Goal: Complete application form

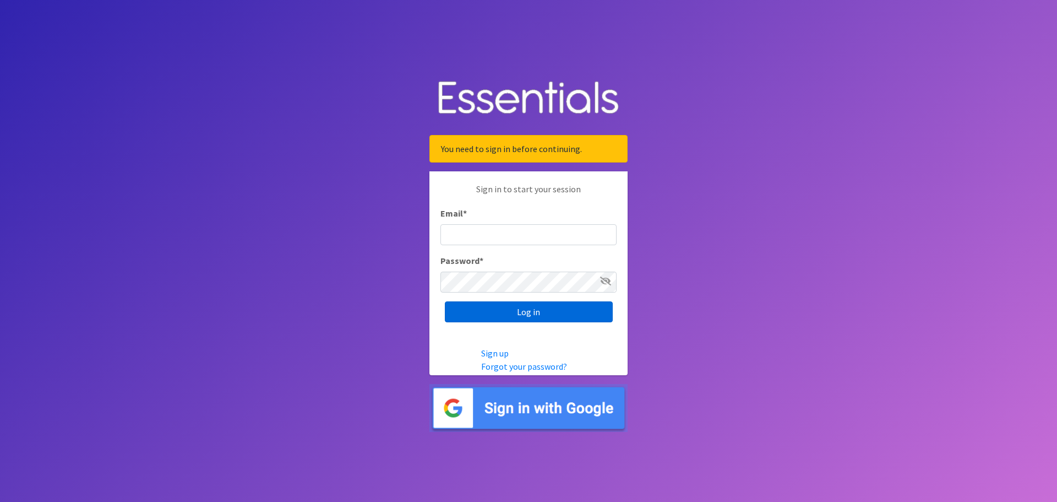
type input "[EMAIL_ADDRESS][DOMAIN_NAME]"
click at [490, 319] on input "Log in" at bounding box center [529, 311] width 168 height 21
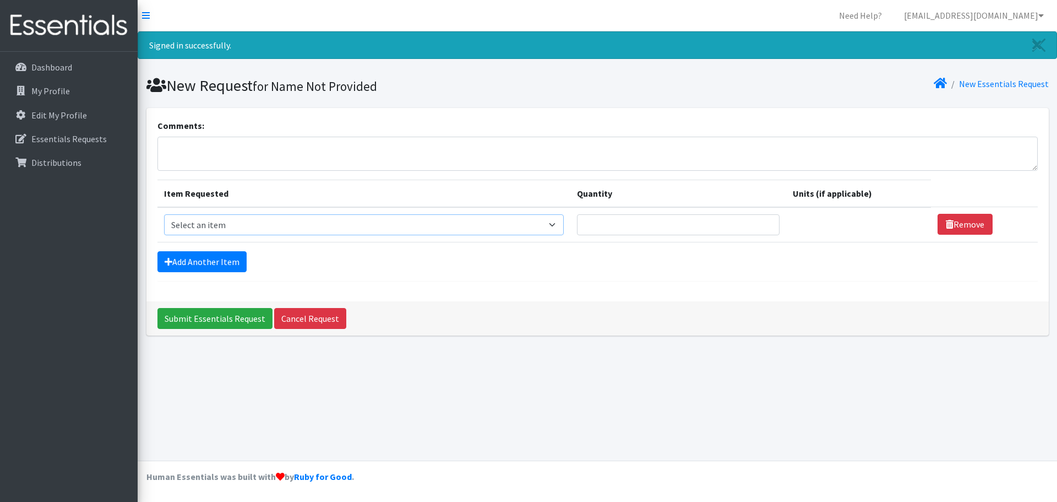
click at [225, 224] on select "Select an item # of Children this order will serve # of Individuals Living in H…" at bounding box center [364, 224] width 400 height 21
click at [436, 224] on select "Select an item # of Children this order will serve # of Individuals Living in H…" at bounding box center [364, 224] width 400 height 21
select select "1963"
click at [164, 214] on select "Select an item # of Children this order will serve # of Individuals Living in H…" at bounding box center [364, 224] width 400 height 21
click at [640, 225] on input "Quantity" at bounding box center [671, 224] width 200 height 21
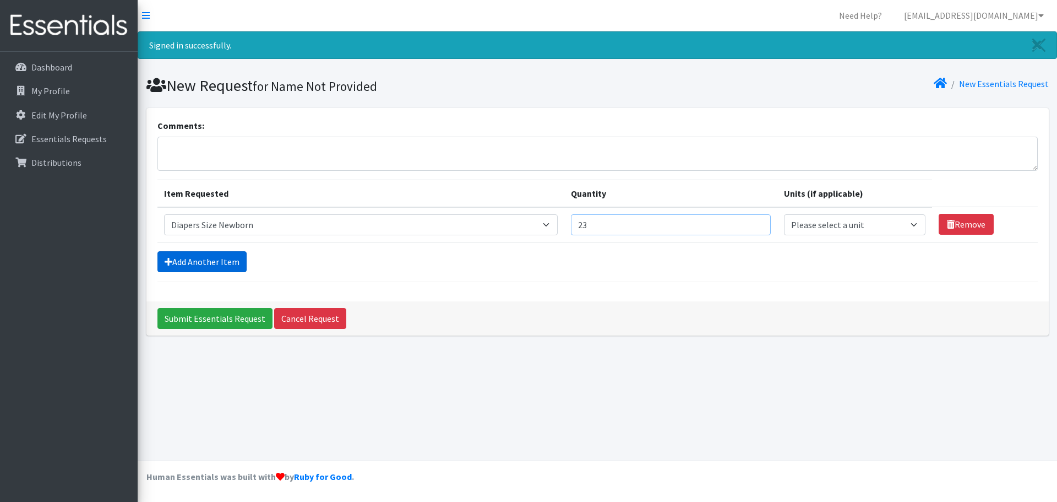
type input "23"
click at [211, 259] on link "Add Another Item" at bounding box center [201, 261] width 89 height 21
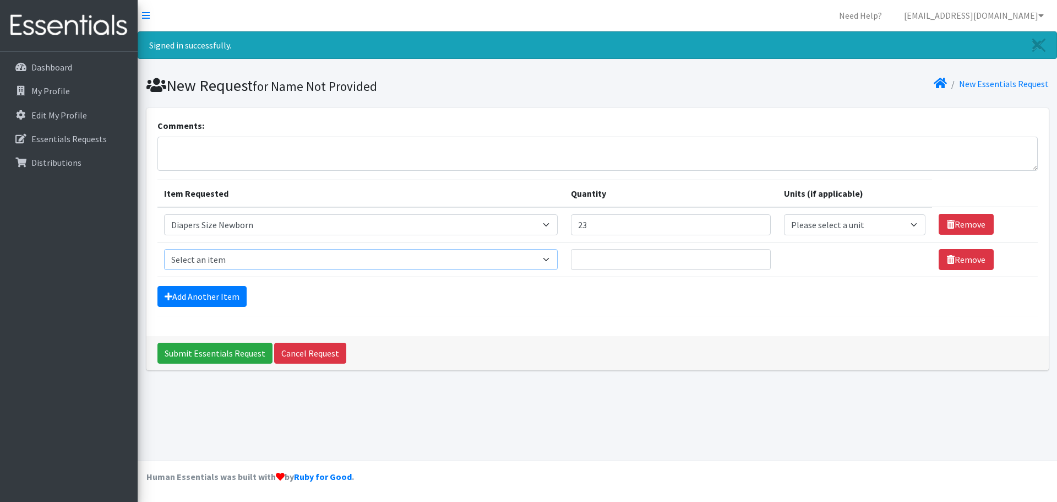
click at [238, 264] on select "Select an item # of Children this order will serve # of Individuals Living in H…" at bounding box center [361, 259] width 394 height 21
select select "1964"
click at [164, 249] on select "Select an item # of Children this order will serve # of Individuals Living in H…" at bounding box center [361, 259] width 394 height 21
click at [626, 253] on input "Quantity" at bounding box center [671, 259] width 200 height 21
type input "33"
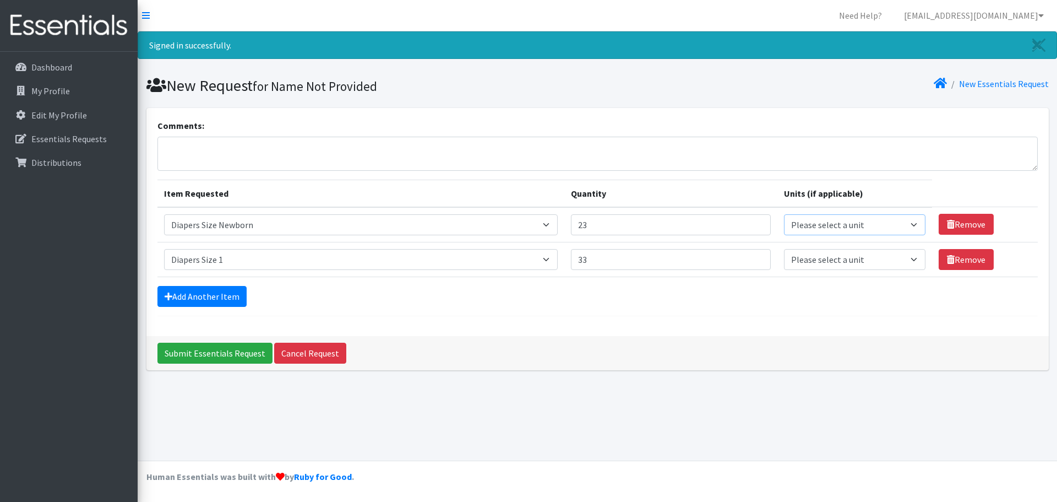
click at [911, 225] on select "Please select a unit units Packs" at bounding box center [855, 224] width 142 height 21
select select
click at [784, 214] on select "Please select a unit units Packs" at bounding box center [855, 224] width 142 height 21
click at [911, 262] on select "Please select a unit units Packs" at bounding box center [855, 259] width 142 height 21
select select
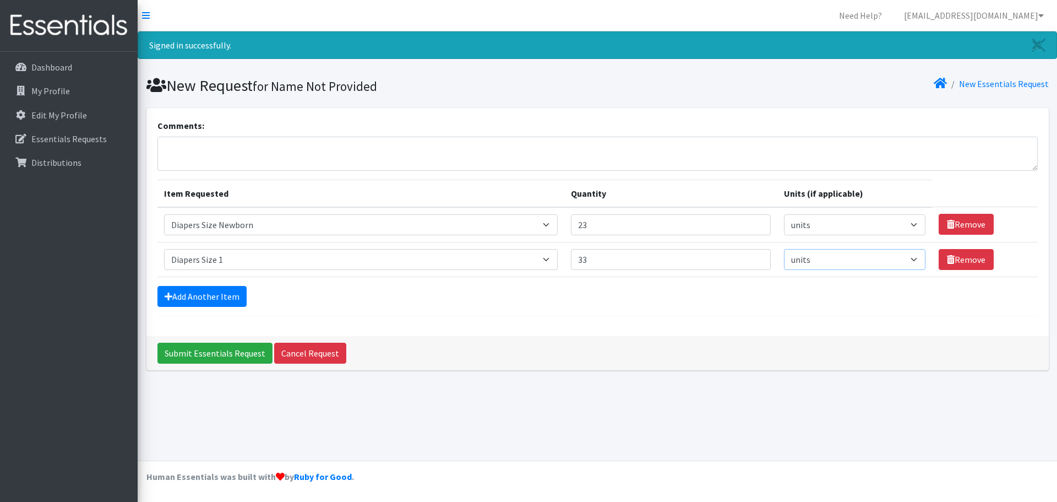
click at [784, 249] on select "Please select a unit units Packs" at bounding box center [855, 259] width 142 height 21
click at [191, 295] on link "Add Another Item" at bounding box center [201, 296] width 89 height 21
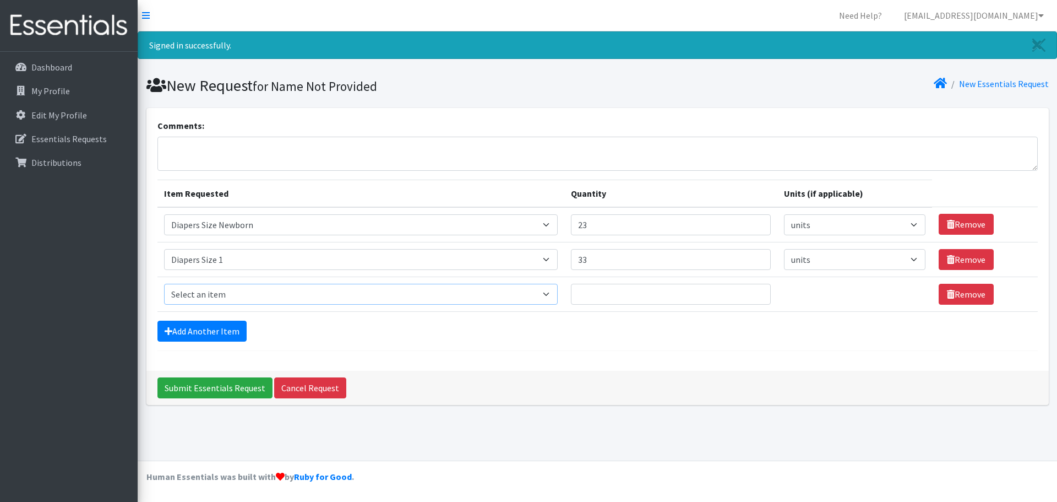
click at [221, 291] on select "Select an item # of Children this order will serve # of Individuals Living in H…" at bounding box center [361, 294] width 394 height 21
click at [164, 284] on select "Select an item # of Children this order will serve # of Individuals Living in H…" at bounding box center [361, 294] width 394 height 21
click at [680, 294] on input "Quantity" at bounding box center [671, 294] width 200 height 21
click at [373, 287] on select "Select an item # of Children this order will serve # of Individuals Living in H…" at bounding box center [361, 294] width 394 height 21
select select "1965"
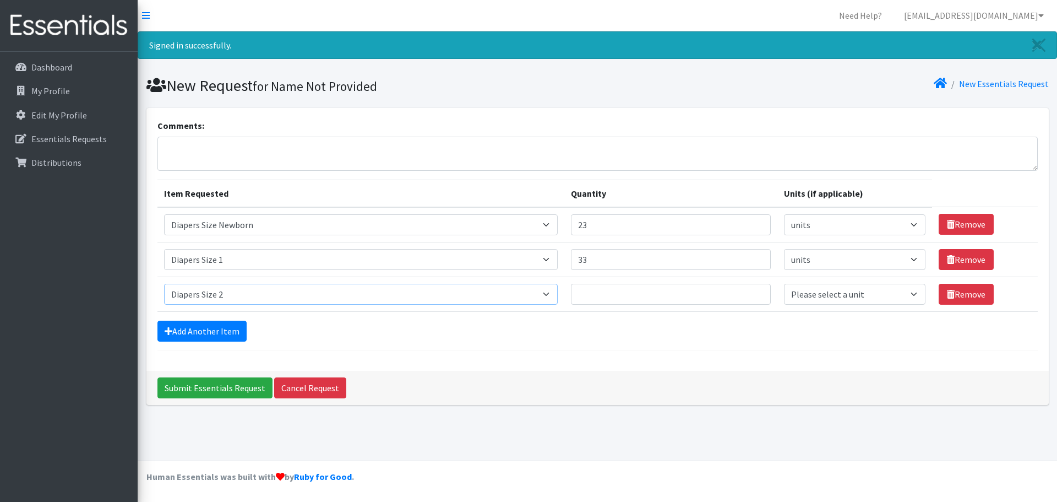
click at [164, 284] on select "Select an item # of Children this order will serve # of Individuals Living in H…" at bounding box center [361, 294] width 394 height 21
click at [709, 291] on input "Quantity" at bounding box center [671, 294] width 200 height 21
type input "28"
click at [834, 296] on select "Please select a unit units Packs" at bounding box center [855, 294] width 142 height 21
select select
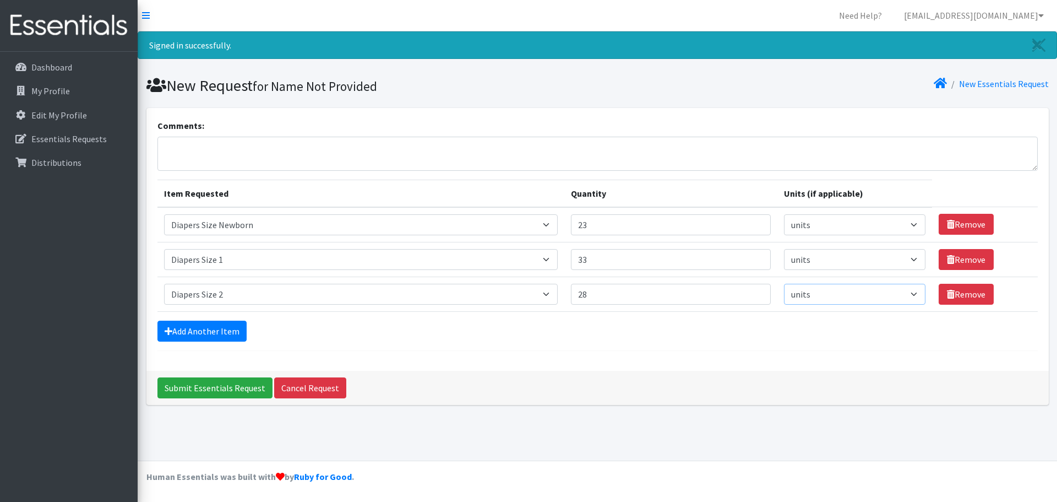
click at [784, 284] on select "Please select a unit units Packs" at bounding box center [855, 294] width 142 height 21
click at [223, 324] on link "Add Another Item" at bounding box center [201, 330] width 89 height 21
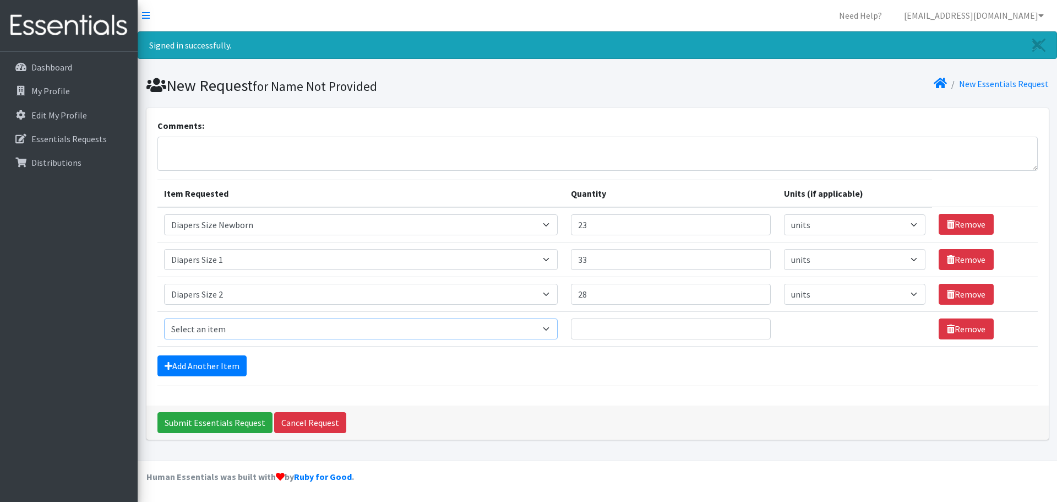
click at [211, 326] on select "Select an item # of Children this order will serve # of Individuals Living in H…" at bounding box center [361, 328] width 394 height 21
select select "1966"
click at [164, 318] on select "Select an item # of Children this order will serve # of Individuals Living in H…" at bounding box center [361, 328] width 394 height 21
click at [603, 327] on input "Quantity" at bounding box center [671, 328] width 200 height 21
type input "38"
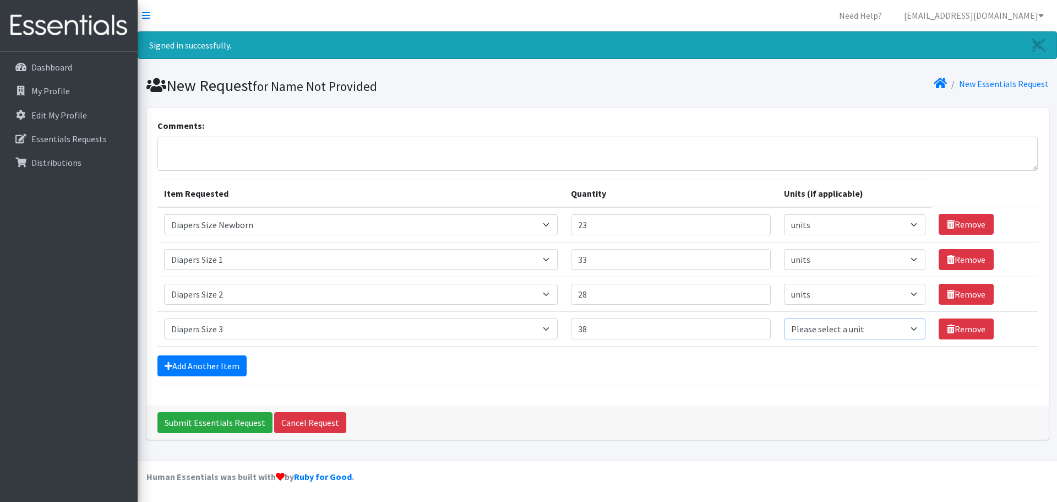
click at [826, 328] on select "Please select a unit units Packs" at bounding box center [855, 328] width 142 height 21
select select
click at [784, 318] on select "Please select a unit units Packs" at bounding box center [855, 328] width 142 height 21
click at [215, 358] on link "Add Another Item" at bounding box center [201, 365] width 89 height 21
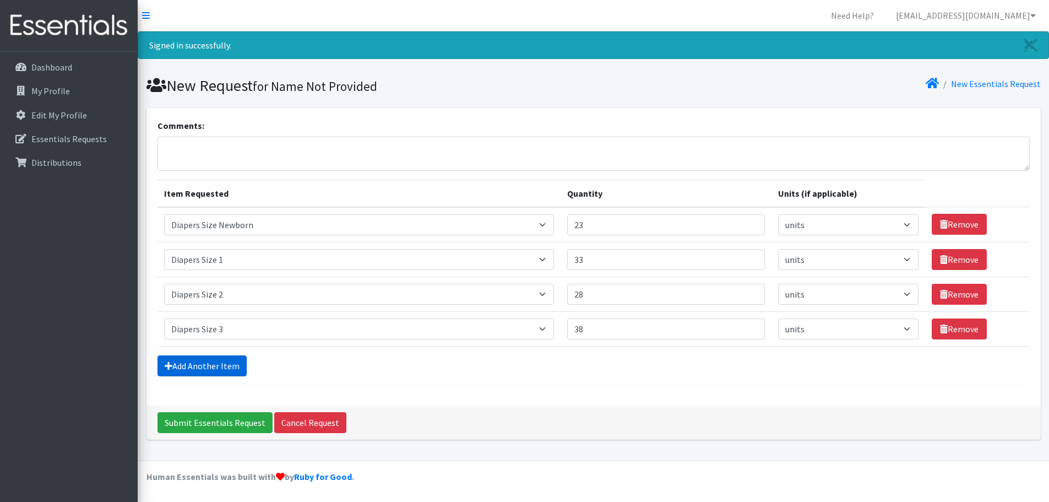
scroll to position [23, 0]
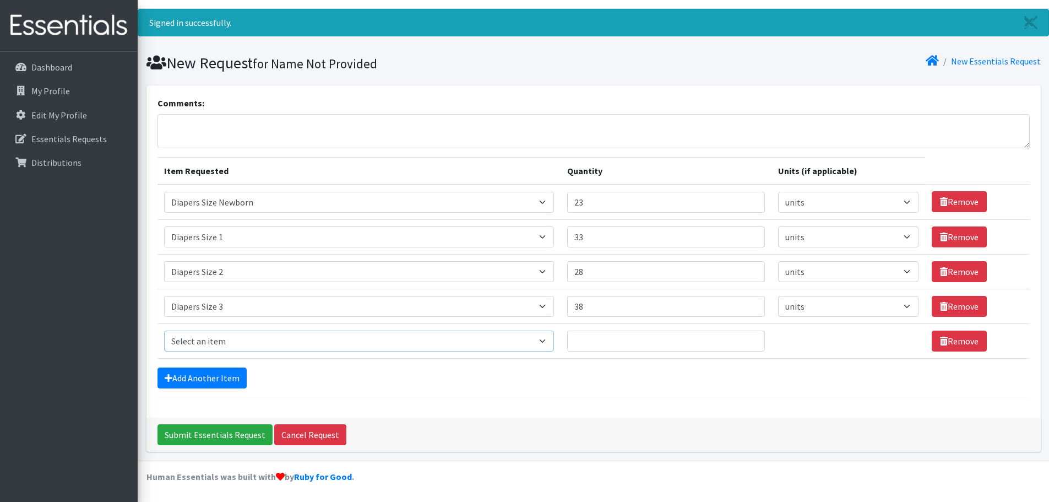
click at [207, 336] on select "Select an item # of Children this order will serve # of Individuals Living in H…" at bounding box center [359, 340] width 390 height 21
select select "1967"
click at [164, 330] on select "Select an item # of Children this order will serve # of Individuals Living in H…" at bounding box center [359, 340] width 390 height 21
click at [675, 333] on input "Quantity" at bounding box center [666, 340] width 198 height 21
type input "35"
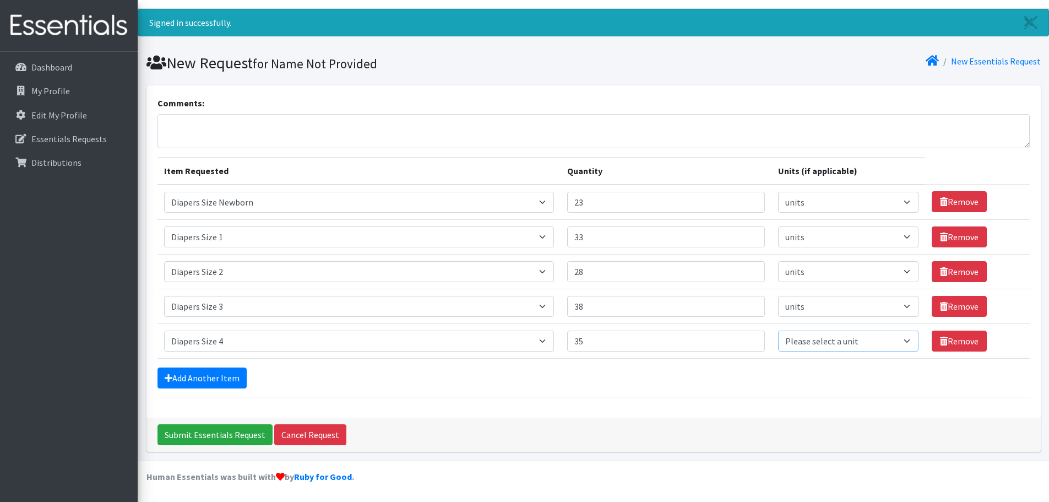
click at [850, 338] on select "Please select a unit units Packs" at bounding box center [848, 340] width 140 height 21
select select
click at [778, 330] on select "Please select a unit units Packs" at bounding box center [848, 340] width 140 height 21
click at [236, 381] on link "Add Another Item" at bounding box center [201, 377] width 89 height 21
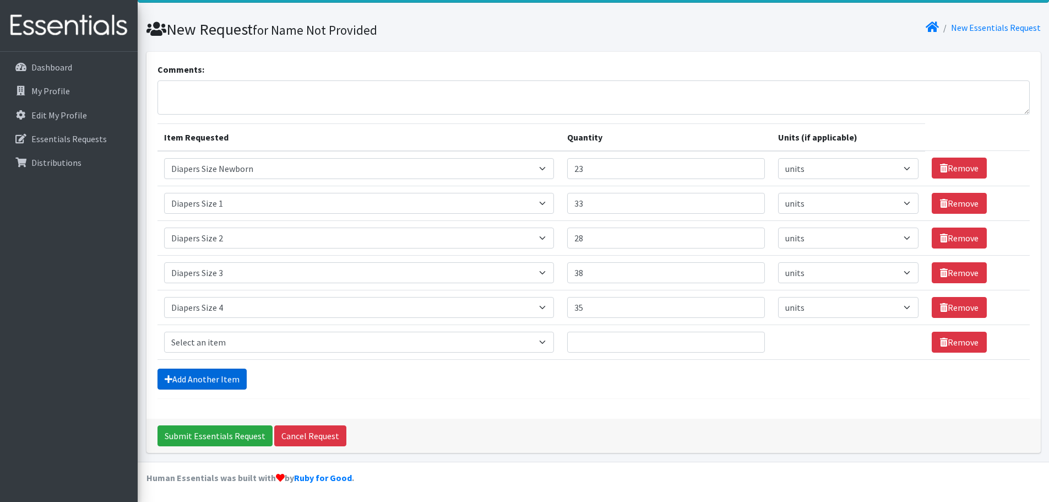
scroll to position [57, 0]
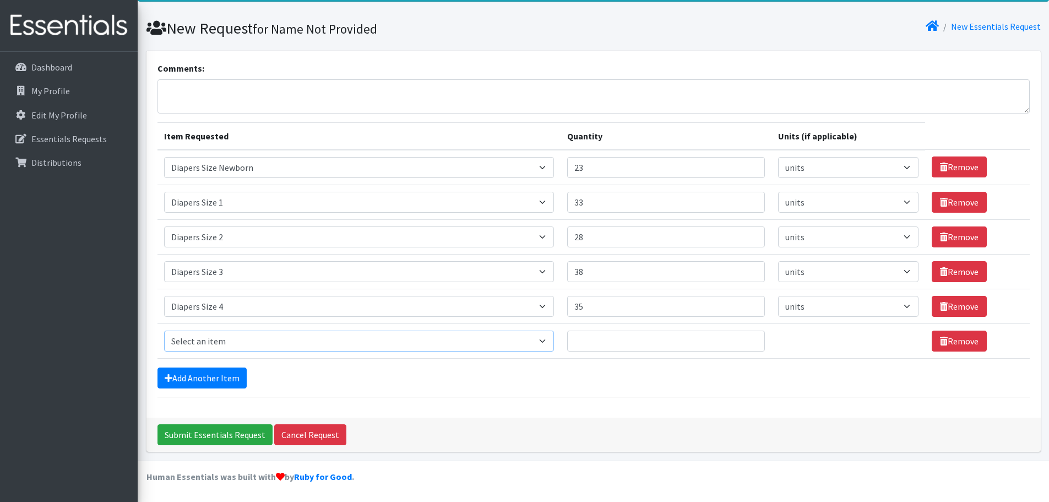
click at [238, 334] on select "Select an item # of Children this order will serve # of Individuals Living in H…" at bounding box center [359, 340] width 390 height 21
select select "1968"
click at [164, 330] on select "Select an item # of Children this order will serve # of Individuals Living in H…" at bounding box center [359, 340] width 390 height 21
click at [656, 344] on input "Quantity" at bounding box center [666, 340] width 198 height 21
type input "24"
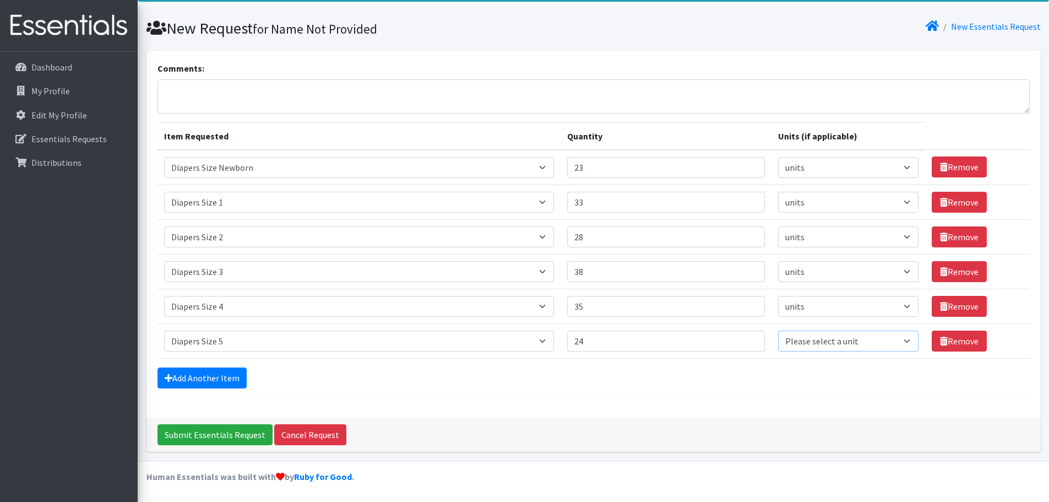
click at [810, 343] on select "Please select a unit units Packs" at bounding box center [848, 340] width 140 height 21
select select
click at [778, 330] on select "Please select a unit units Packs" at bounding box center [848, 340] width 140 height 21
click at [227, 378] on link "Add Another Item" at bounding box center [201, 377] width 89 height 21
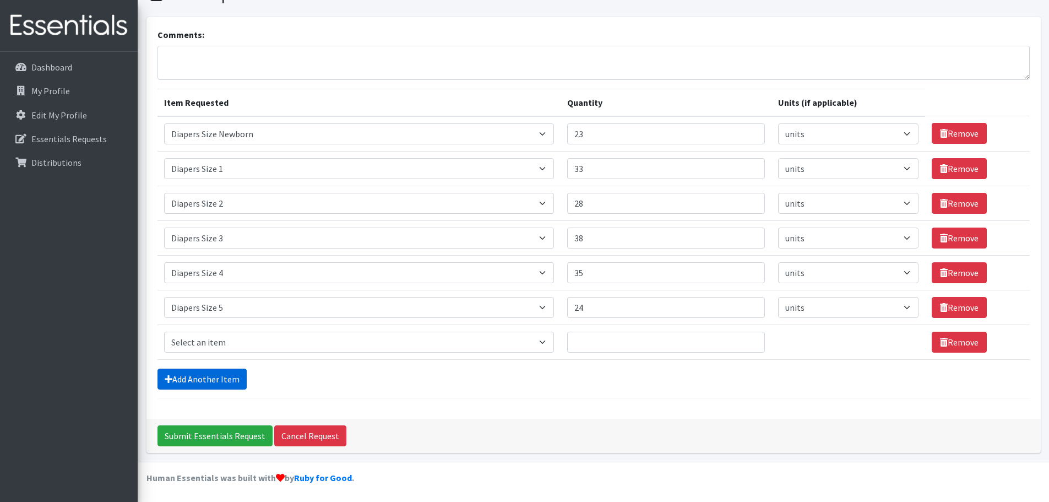
scroll to position [92, 0]
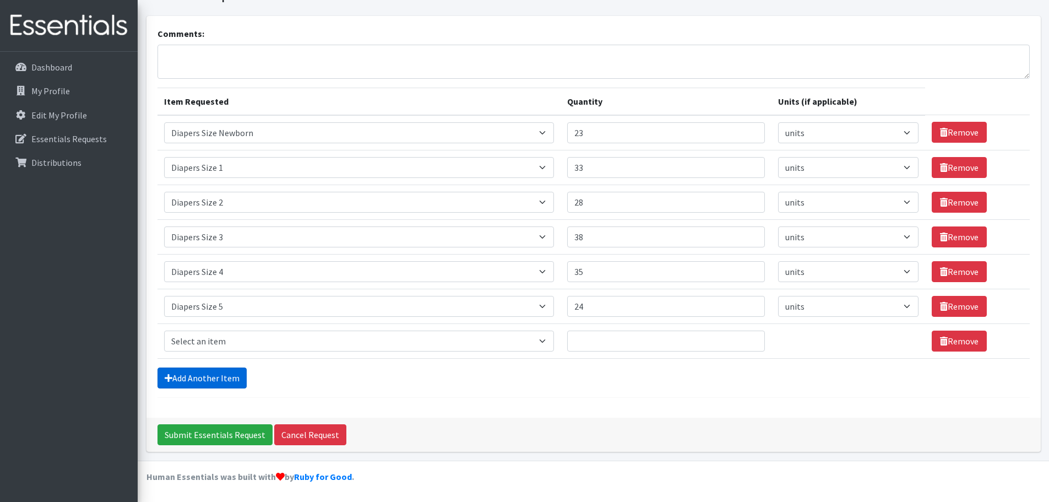
click at [207, 342] on select "Select an item # of Children this order will serve # of Individuals Living in H…" at bounding box center [359, 340] width 390 height 21
select select "1969"
click at [164, 330] on select "Select an item # of Children this order will serve # of Individuals Living in H…" at bounding box center [359, 340] width 390 height 21
click at [633, 341] on input "Quantity" at bounding box center [666, 340] width 198 height 21
type input "21"
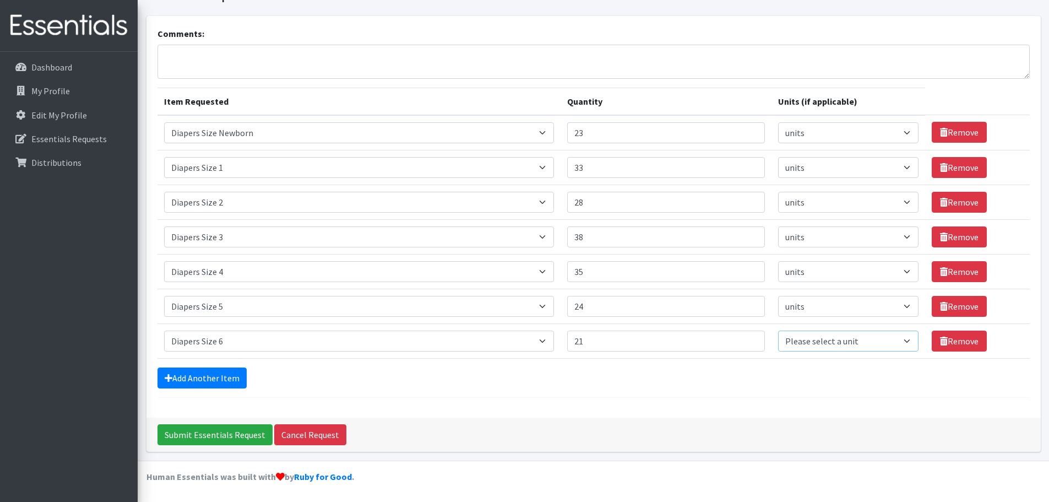
click at [827, 340] on select "Please select a unit units Packs" at bounding box center [848, 340] width 140 height 21
select select
click at [778, 330] on select "Please select a unit units Packs" at bounding box center [848, 340] width 140 height 21
click at [181, 369] on link "Add Another Item" at bounding box center [201, 377] width 89 height 21
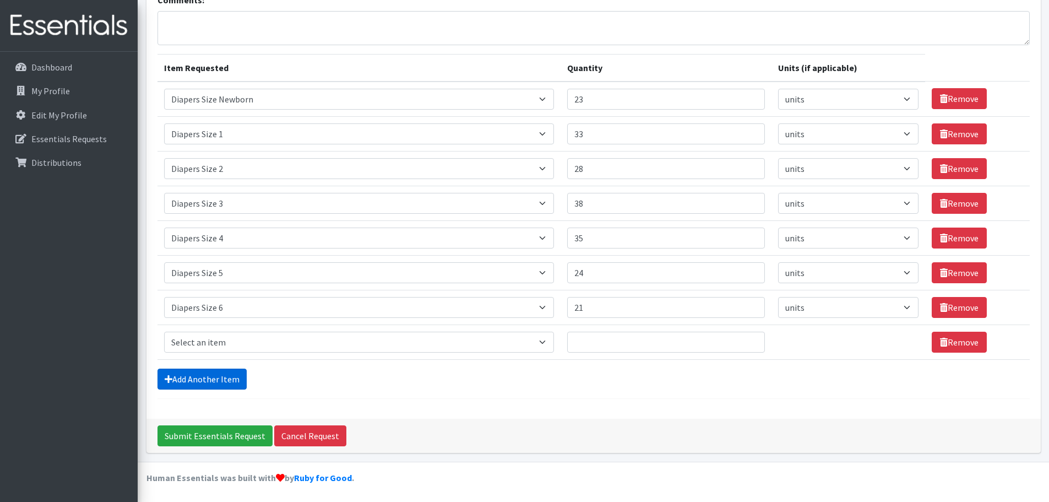
scroll to position [127, 0]
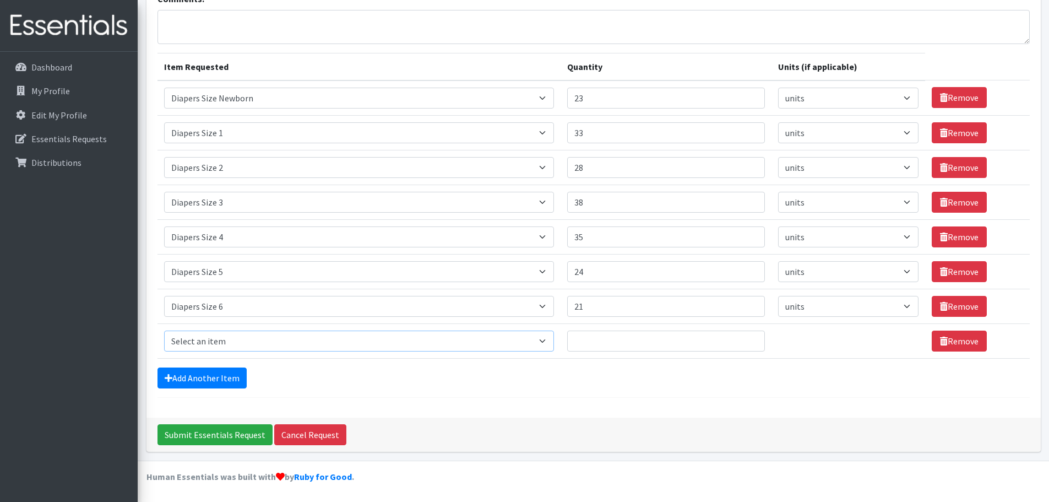
click at [222, 332] on select "Select an item # of Children this order will serve # of Individuals Living in H…" at bounding box center [359, 340] width 390 height 21
select select "1970"
click at [164, 330] on select "Select an item # of Children this order will serve # of Individuals Living in H…" at bounding box center [359, 340] width 390 height 21
click at [604, 344] on input "Quantity" at bounding box center [666, 340] width 198 height 21
type input "4"
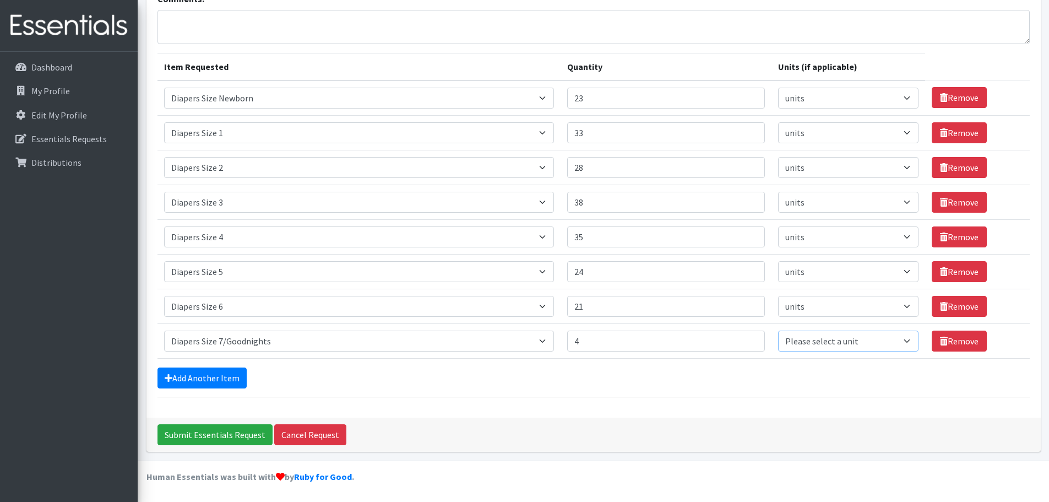
click at [819, 349] on select "Please select a unit units Packs" at bounding box center [848, 340] width 140 height 21
select select
click at [778, 330] on select "Please select a unit units Packs" at bounding box center [848, 340] width 140 height 21
click at [194, 380] on link "Add Another Item" at bounding box center [201, 377] width 89 height 21
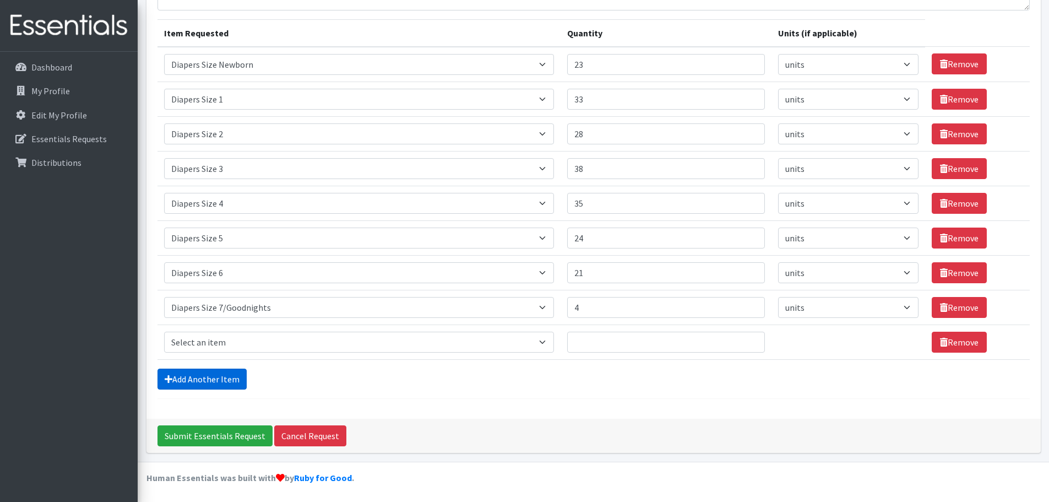
scroll to position [161, 0]
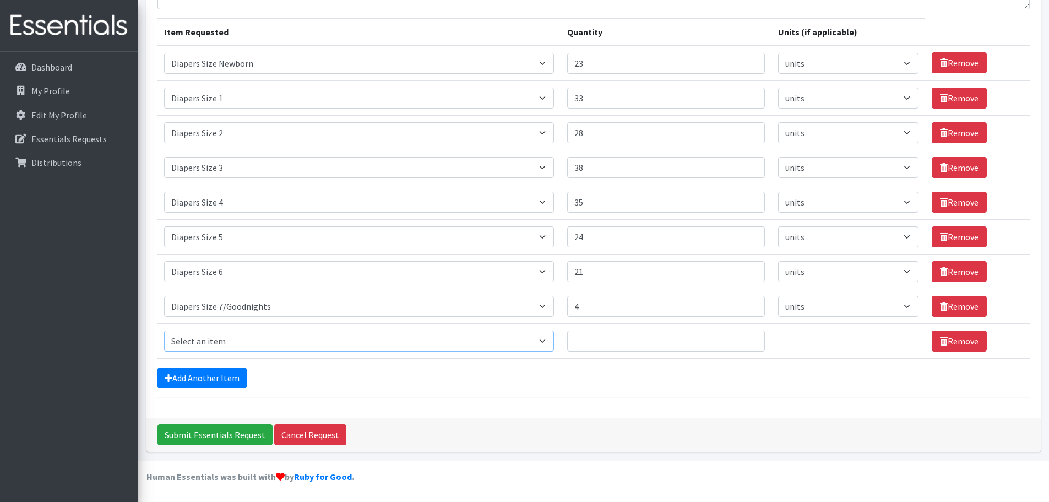
click at [209, 340] on select "Select an item # of Children this order will serve # of Individuals Living in H…" at bounding box center [359, 340] width 390 height 21
select select "1971"
click at [164, 330] on select "Select an item # of Children this order will serve # of Individuals Living in H…" at bounding box center [359, 340] width 390 height 21
click at [634, 345] on input "Quantity" at bounding box center [666, 340] width 198 height 21
type input "6"
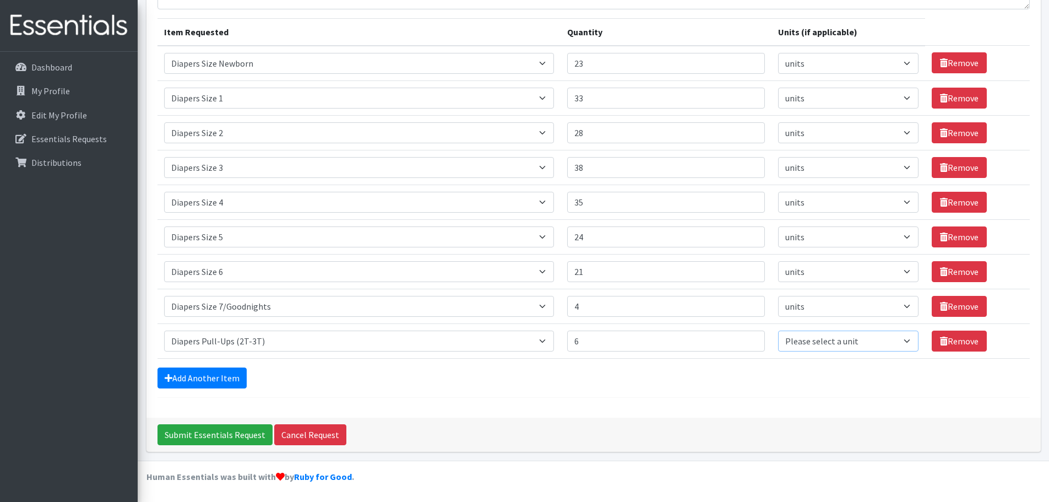
click at [823, 339] on select "Please select a unit units Packs" at bounding box center [848, 340] width 140 height 21
select select
click at [778, 330] on select "Please select a unit units Packs" at bounding box center [848, 340] width 140 height 21
click at [226, 376] on link "Add Another Item" at bounding box center [201, 377] width 89 height 21
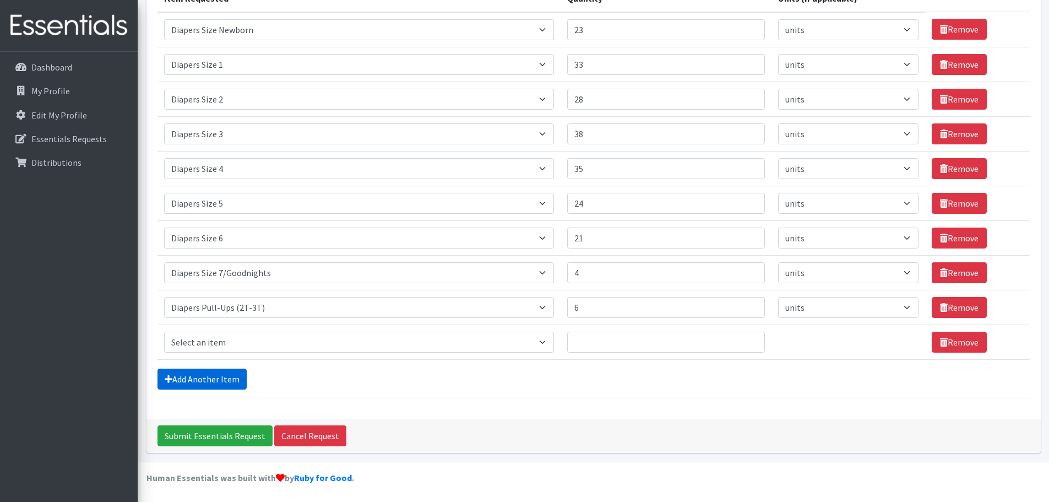
scroll to position [196, 0]
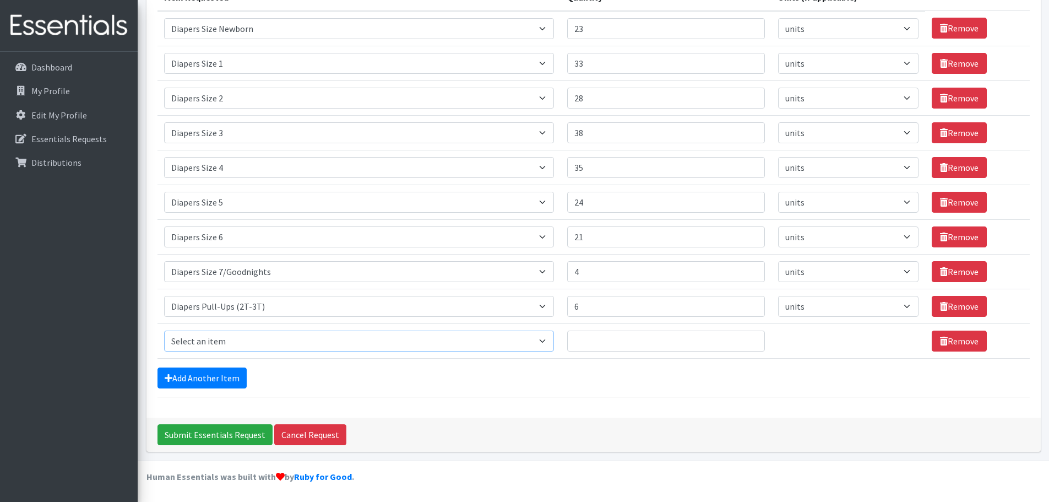
click at [231, 350] on select "Select an item # of Children this order will serve # of Individuals Living in H…" at bounding box center [359, 340] width 390 height 21
select select "1972"
click at [164, 330] on select "Select an item # of Children this order will serve # of Individuals Living in H…" at bounding box center [359, 340] width 390 height 21
click at [642, 343] on input "Quantity" at bounding box center [666, 340] width 198 height 21
type input "5"
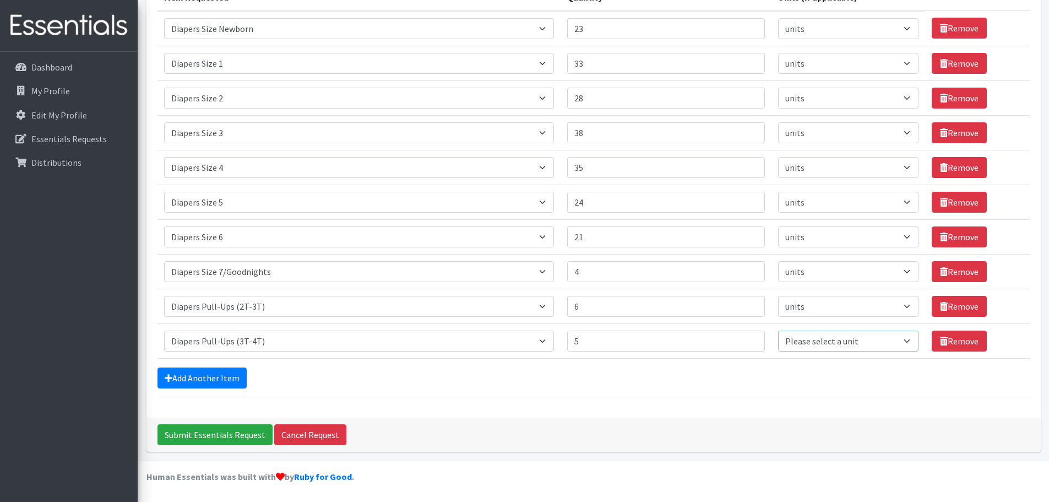
click at [886, 345] on select "Please select a unit units Packs" at bounding box center [848, 340] width 140 height 21
select select
click at [778, 330] on select "Please select a unit units Packs" at bounding box center [848, 340] width 140 height 21
click at [212, 378] on link "Add Another Item" at bounding box center [201, 377] width 89 height 21
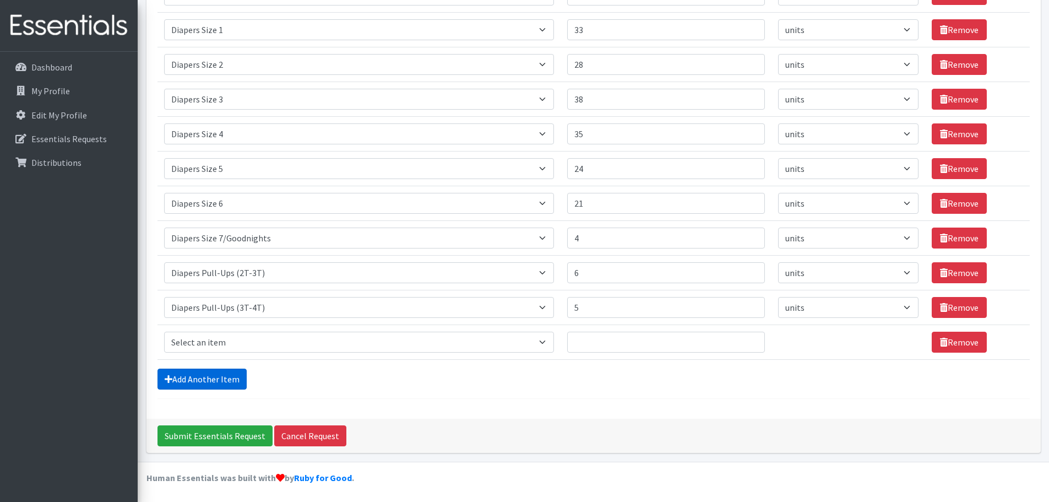
scroll to position [231, 0]
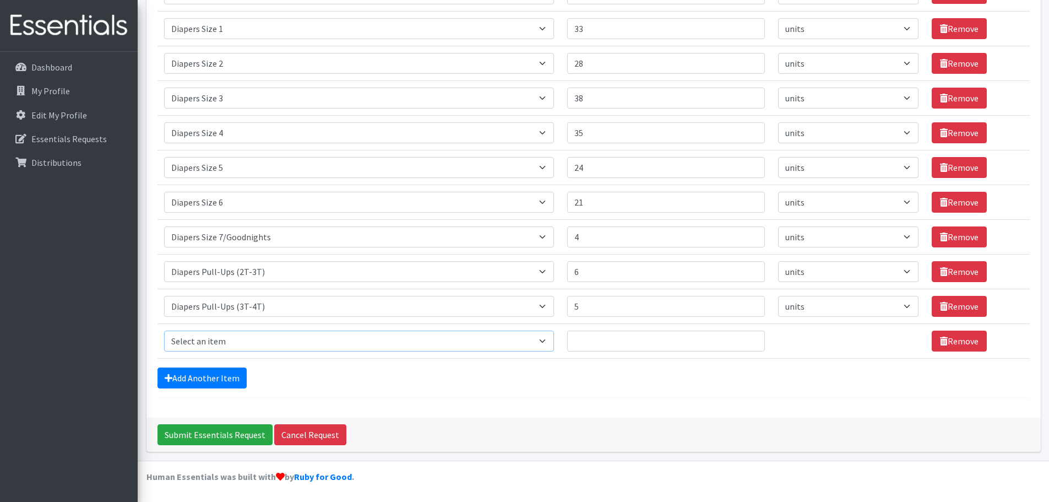
click at [220, 343] on select "Select an item # of Children this order will serve # of Individuals Living in H…" at bounding box center [359, 340] width 390 height 21
select select "1973"
click at [164, 330] on select "Select an item # of Children this order will serve # of Individuals Living in H…" at bounding box center [359, 340] width 390 height 21
click at [653, 346] on input "Quantity" at bounding box center [666, 340] width 198 height 21
type input "5"
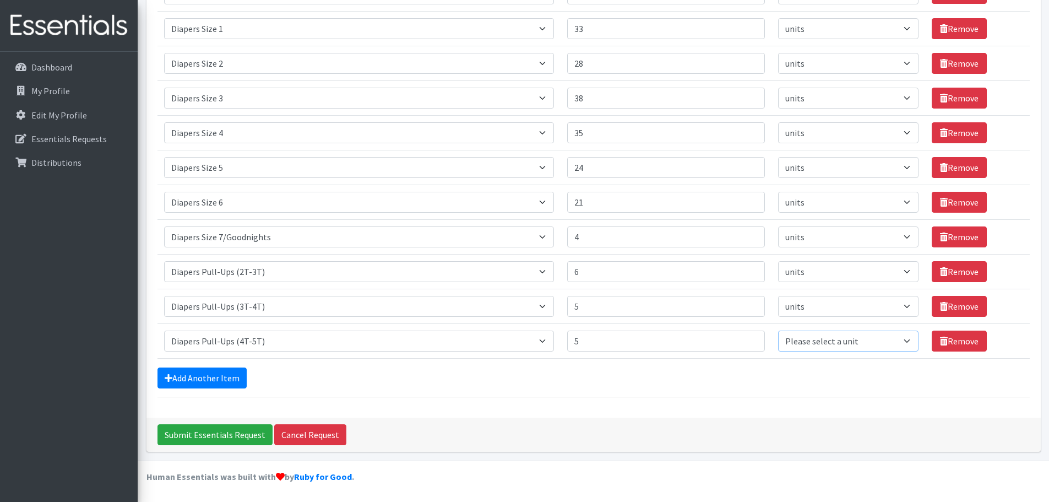
click at [822, 339] on select "Please select a unit units Packs" at bounding box center [848, 340] width 140 height 21
select select
click at [778, 330] on select "Please select a unit units Packs" at bounding box center [848, 340] width 140 height 21
click at [209, 377] on link "Add Another Item" at bounding box center [201, 377] width 89 height 21
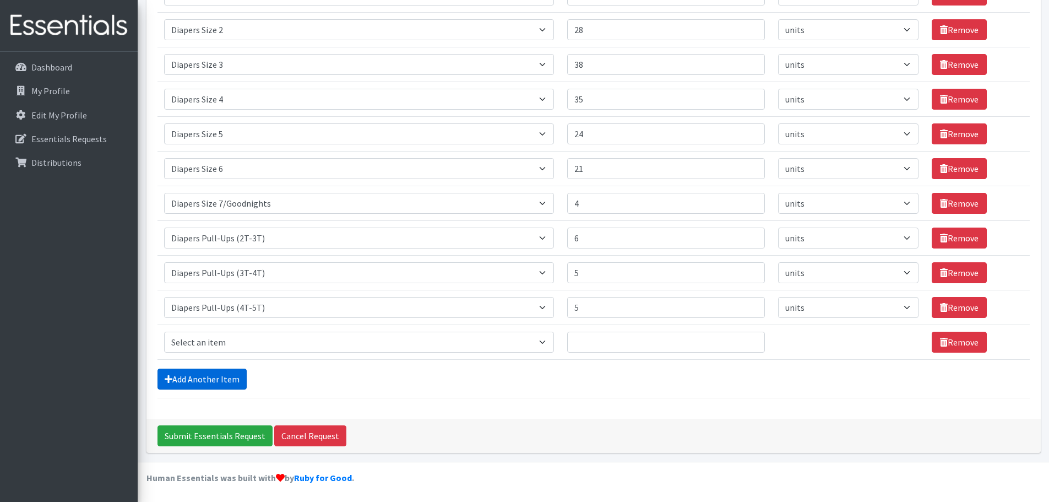
scroll to position [265, 0]
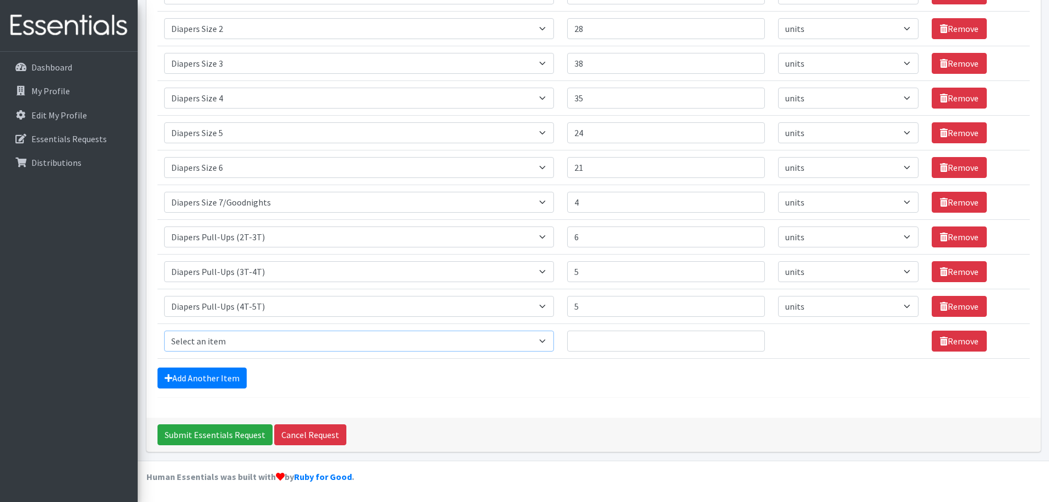
click at [211, 346] on select "Select an item # of Children this order will serve # of Individuals Living in H…" at bounding box center [359, 340] width 390 height 21
select select "1929"
click at [164, 330] on select "Select an item # of Children this order will serve # of Individuals Living in H…" at bounding box center [359, 340] width 390 height 21
click at [651, 349] on input "Quantity" at bounding box center [666, 340] width 198 height 21
type input "120"
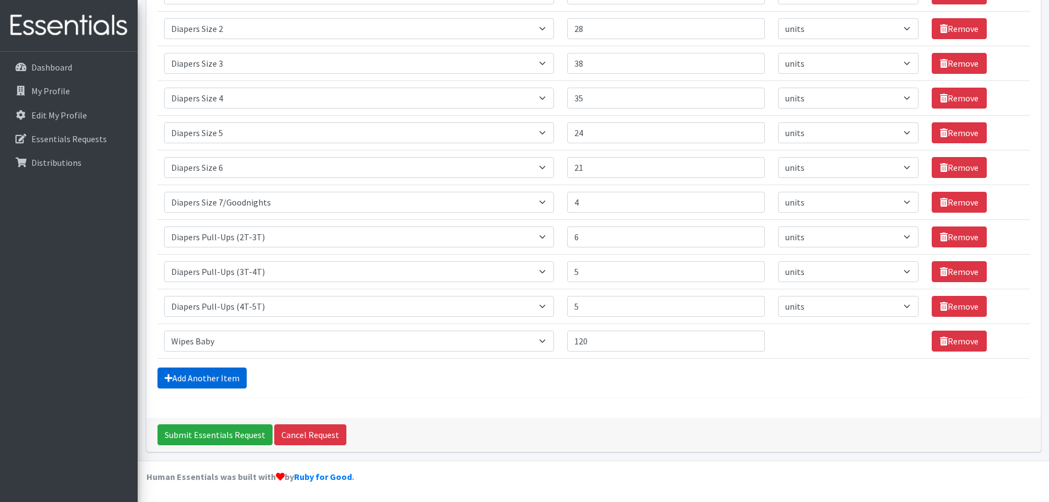
click at [220, 383] on link "Add Another Item" at bounding box center [201, 377] width 89 height 21
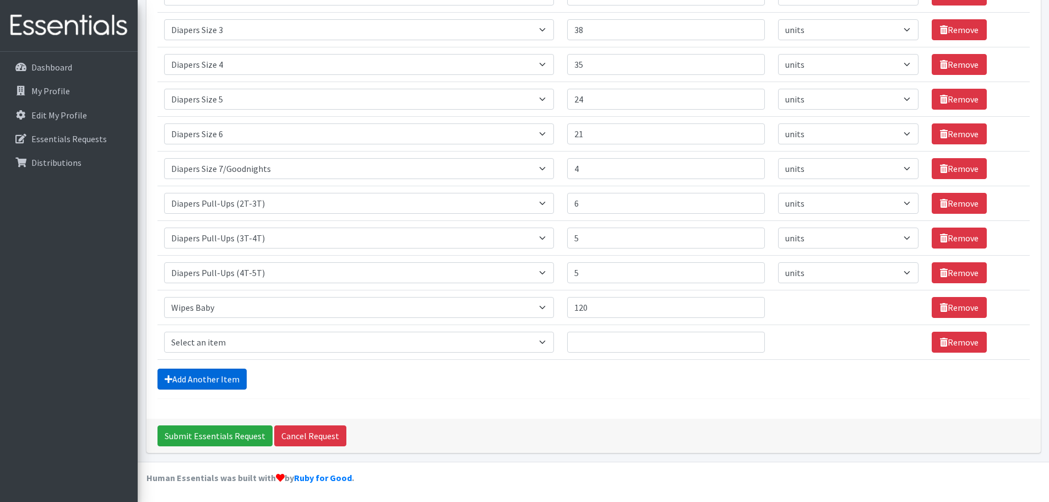
scroll to position [300, 0]
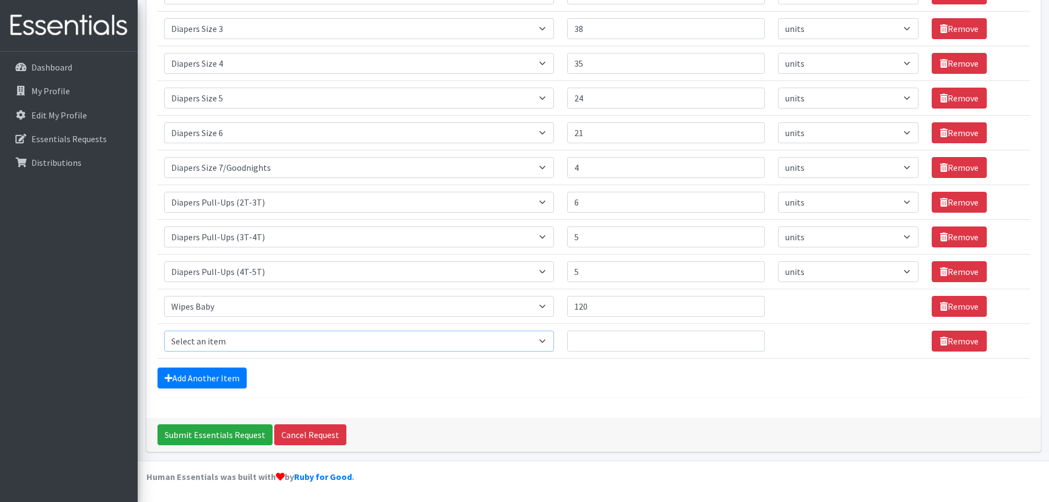
click at [236, 341] on select "Select an item # of Children this order will serve # of Individuals Living in H…" at bounding box center [359, 340] width 390 height 21
select select "5772"
click at [164, 330] on select "Select an item # of Children this order will serve # of Individuals Living in H…" at bounding box center [359, 340] width 390 height 21
click at [622, 337] on input "Quantity" at bounding box center [666, 340] width 198 height 21
type input "35"
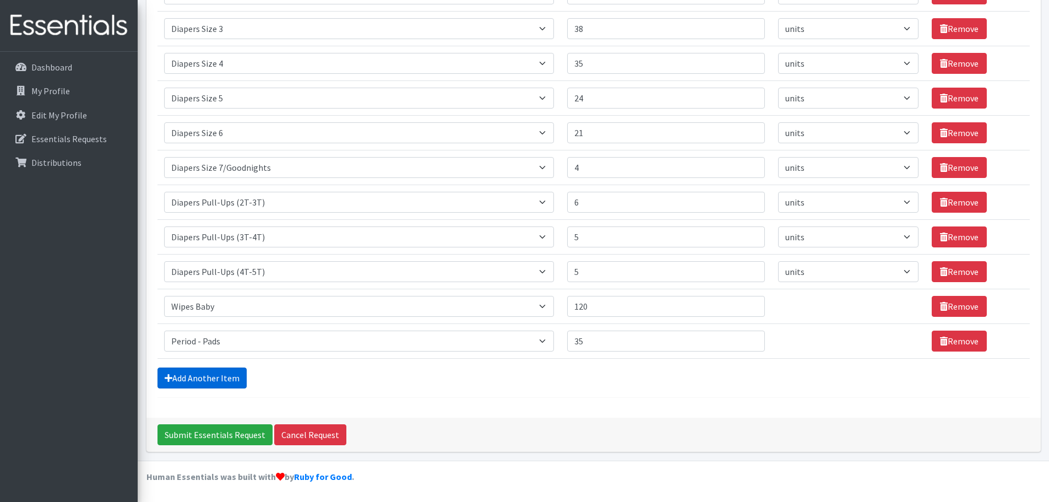
click at [189, 374] on link "Add Another Item" at bounding box center [201, 377] width 89 height 21
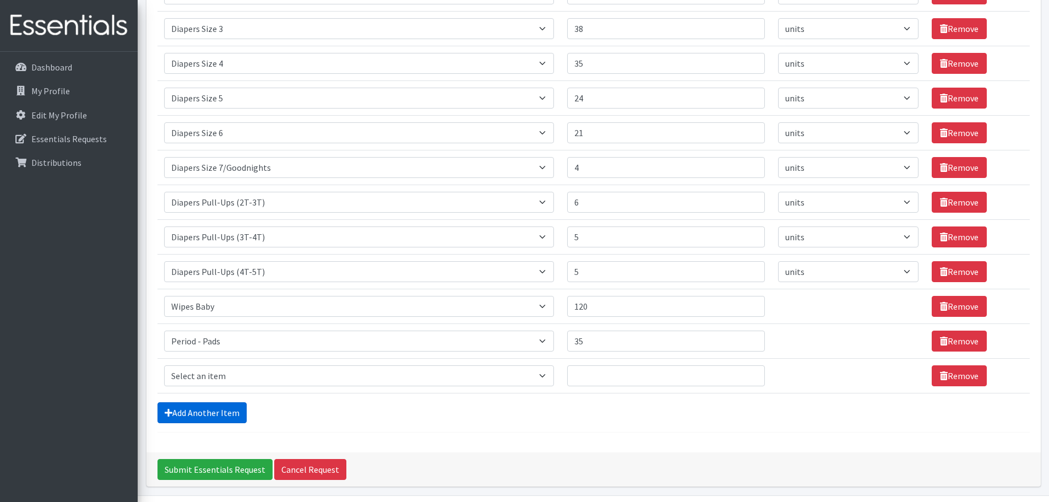
scroll to position [335, 0]
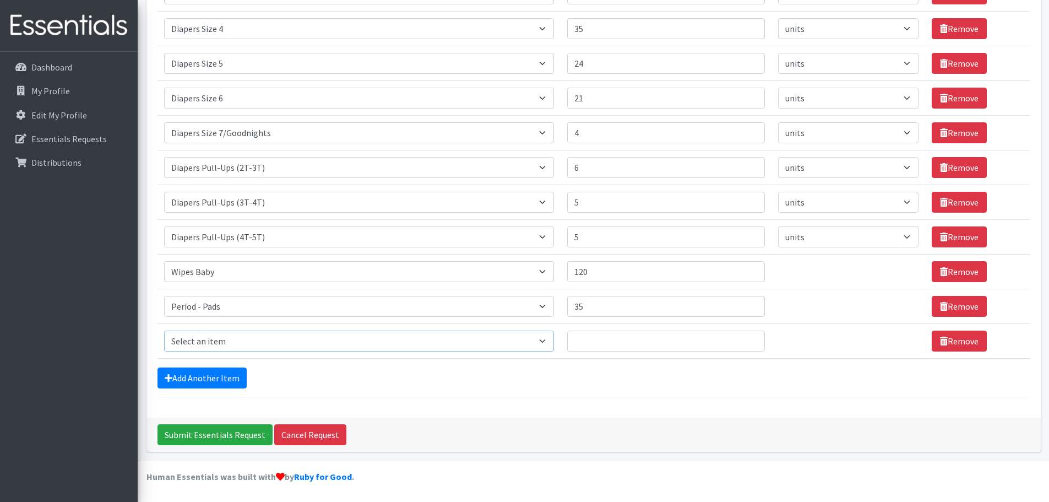
click at [231, 343] on select "Select an item # of Children this order will serve # of Individuals Living in H…" at bounding box center [359, 340] width 390 height 21
select select "5773"
click at [164, 330] on select "Select an item # of Children this order will serve # of Individuals Living in H…" at bounding box center [359, 340] width 390 height 21
click at [627, 349] on input "Quantity" at bounding box center [666, 340] width 198 height 21
type input "35"
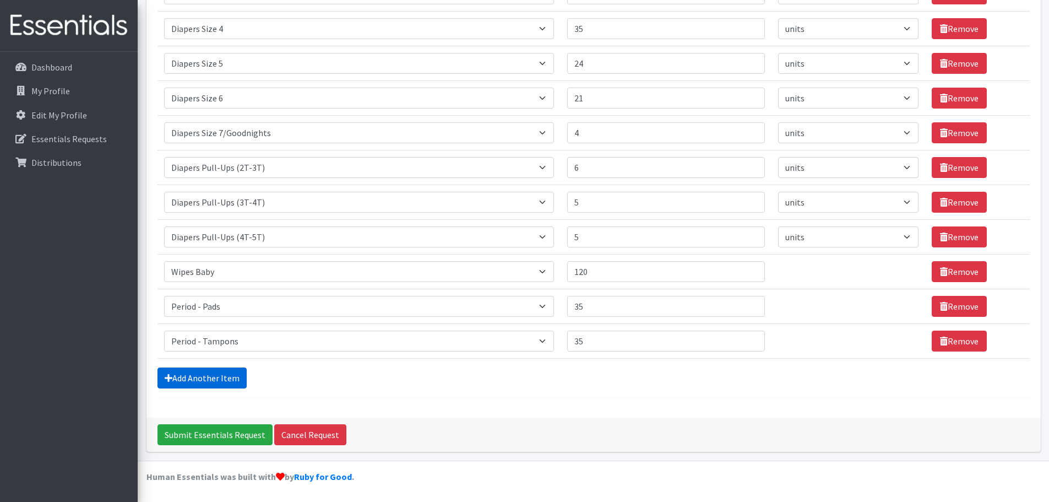
click at [202, 370] on link "Add Another Item" at bounding box center [201, 377] width 89 height 21
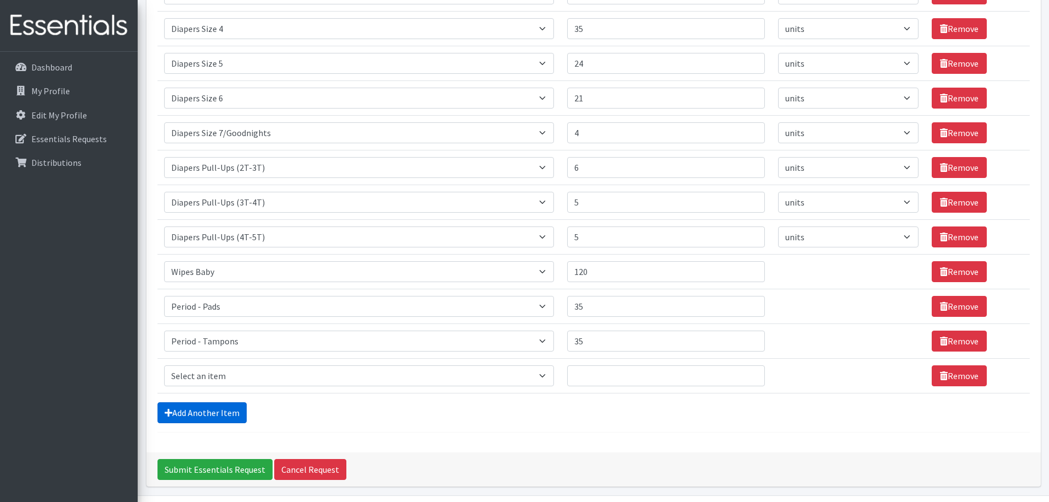
scroll to position [370, 0]
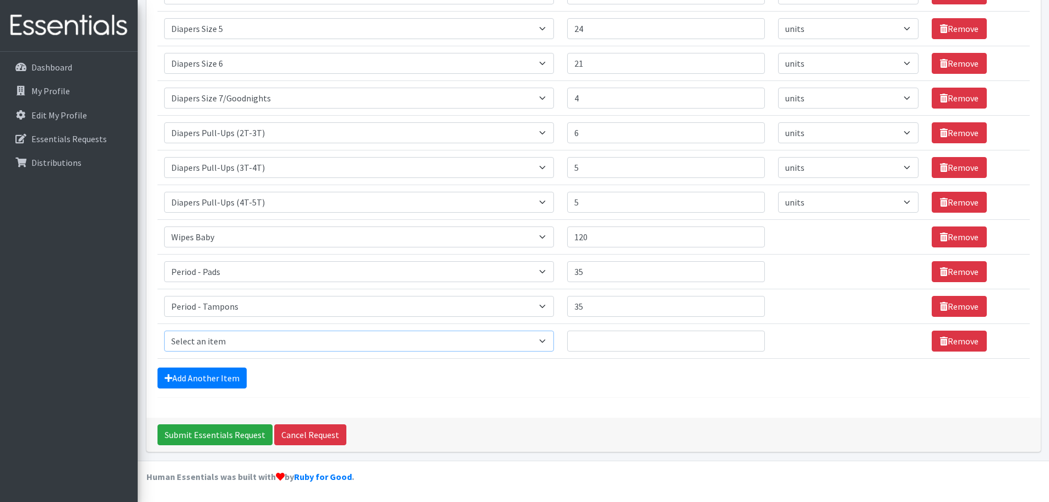
click at [234, 333] on select "Select an item # of Children this order will serve # of Individuals Living in H…" at bounding box center [359, 340] width 390 height 21
select select "6076"
click at [164, 330] on select "Select an item # of Children this order will serve # of Individuals Living in H…" at bounding box center [359, 340] width 390 height 21
click at [650, 338] on input "Quantity" at bounding box center [666, 340] width 198 height 21
type input "424"
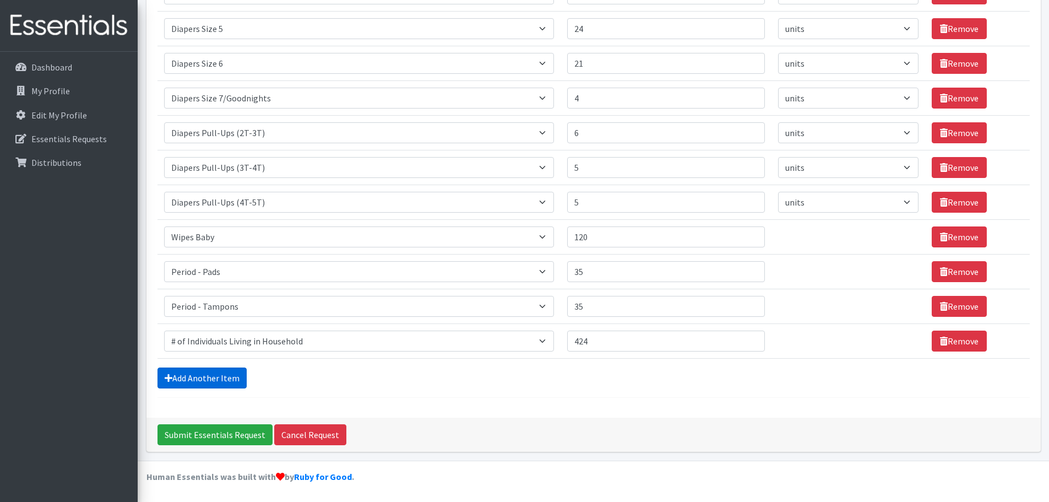
click at [205, 379] on link "Add Another Item" at bounding box center [201, 377] width 89 height 21
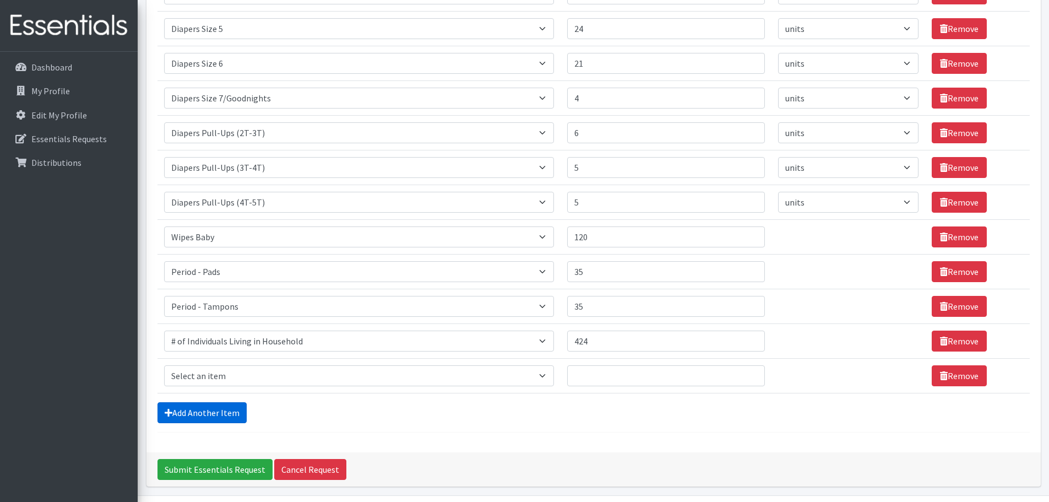
scroll to position [404, 0]
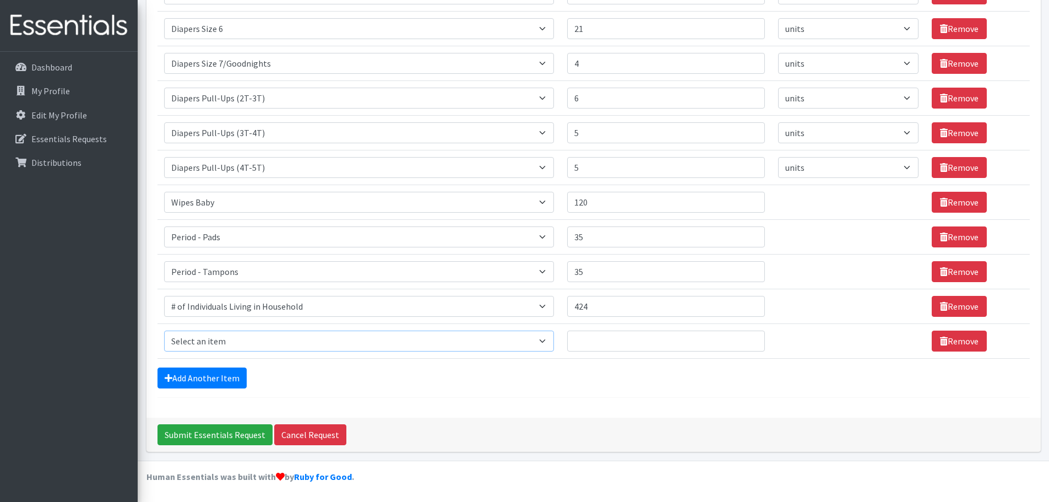
click at [228, 349] on select "Select an item # of Children this order will serve # of Individuals Living in H…" at bounding box center [359, 340] width 390 height 21
select select "13431"
click at [164, 330] on select "Select an item # of Children this order will serve # of Individuals Living in H…" at bounding box center [359, 340] width 390 height 21
click at [621, 341] on input "Quantity" at bounding box center [666, 340] width 198 height 21
type input "78"
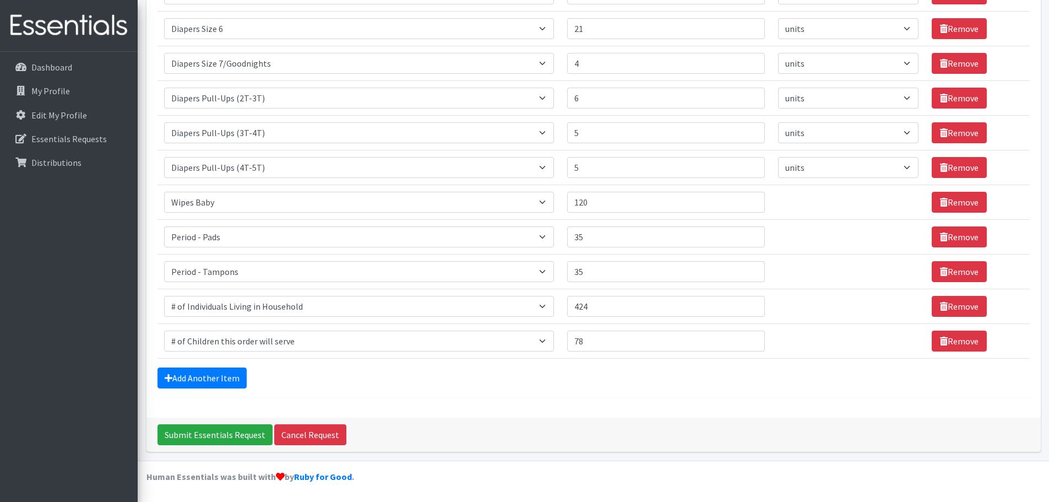
click at [516, 400] on div "Comments: Item Requested Quantity Units (if applicable) Item Requested Select a…" at bounding box center [593, 61] width 894 height 714
click at [238, 439] on input "Submit Essentials Request" at bounding box center [214, 434] width 115 height 21
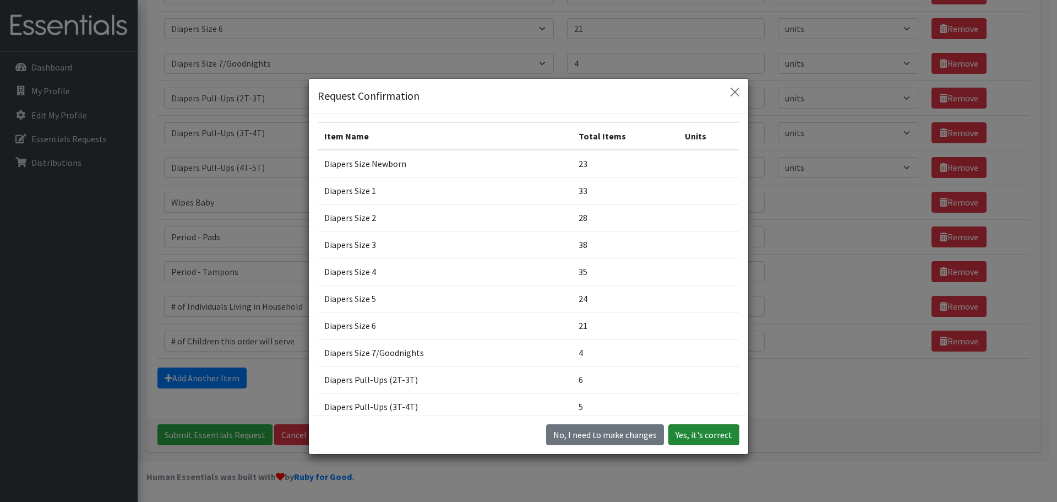
click at [713, 433] on button "Yes, it's correct" at bounding box center [704, 434] width 71 height 21
